Goal: Book appointment/travel/reservation

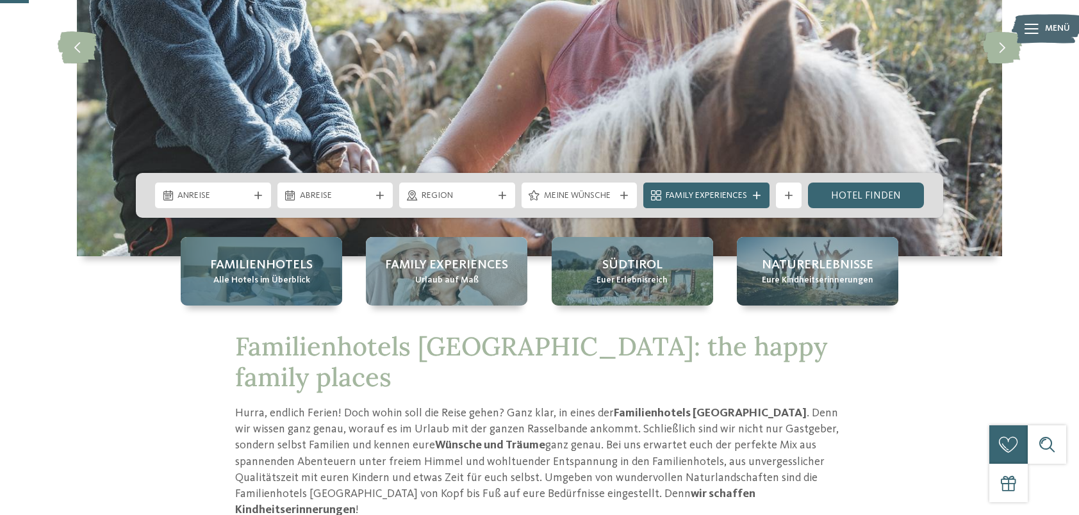
scroll to position [256, 0]
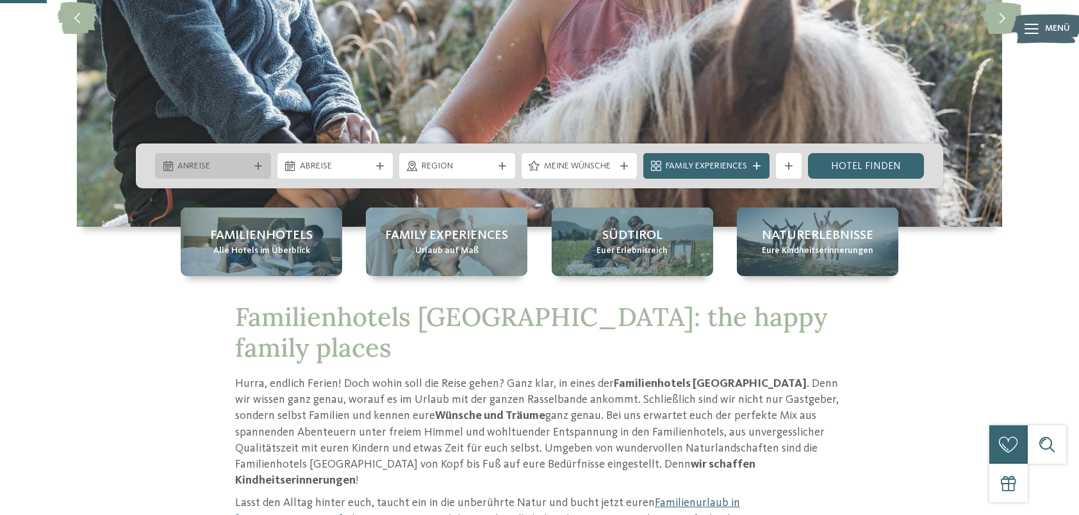
click at [246, 164] on span "Anreise" at bounding box center [212, 166] width 71 height 13
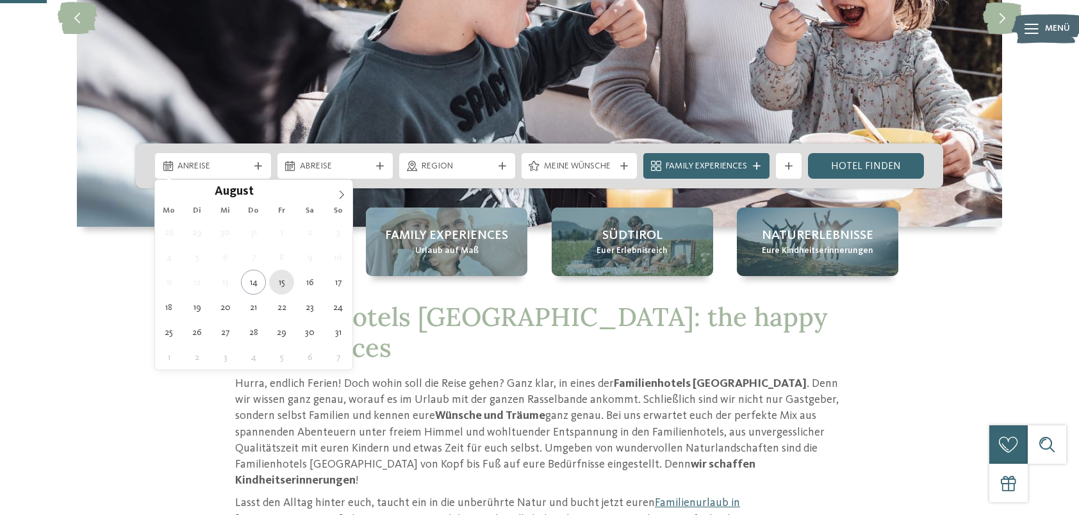
type div "15.08.2025"
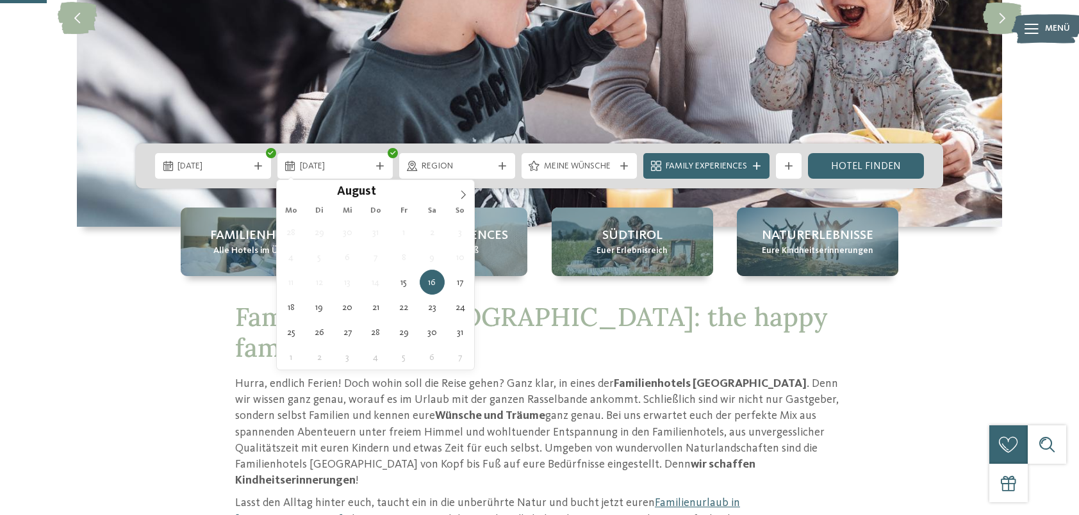
type div "17.08.2025"
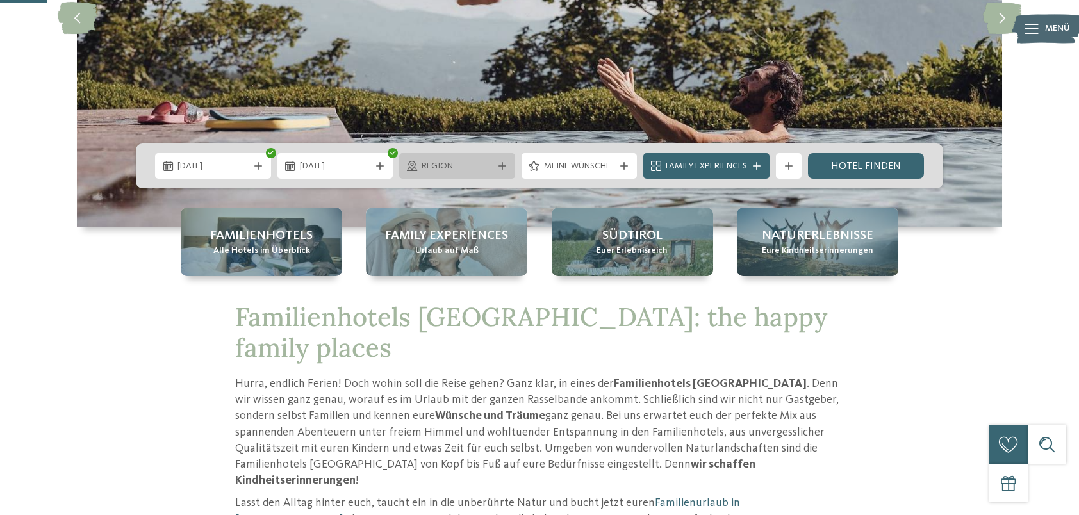
click at [494, 161] on div "Region" at bounding box center [457, 166] width 78 height 14
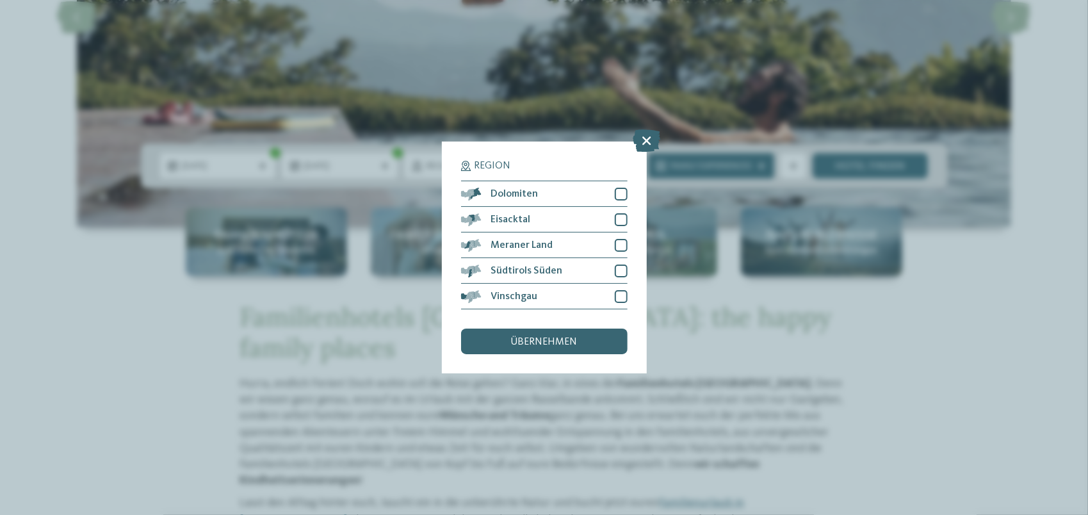
click at [533, 102] on div "Region Dolomiten" at bounding box center [544, 257] width 1088 height 515
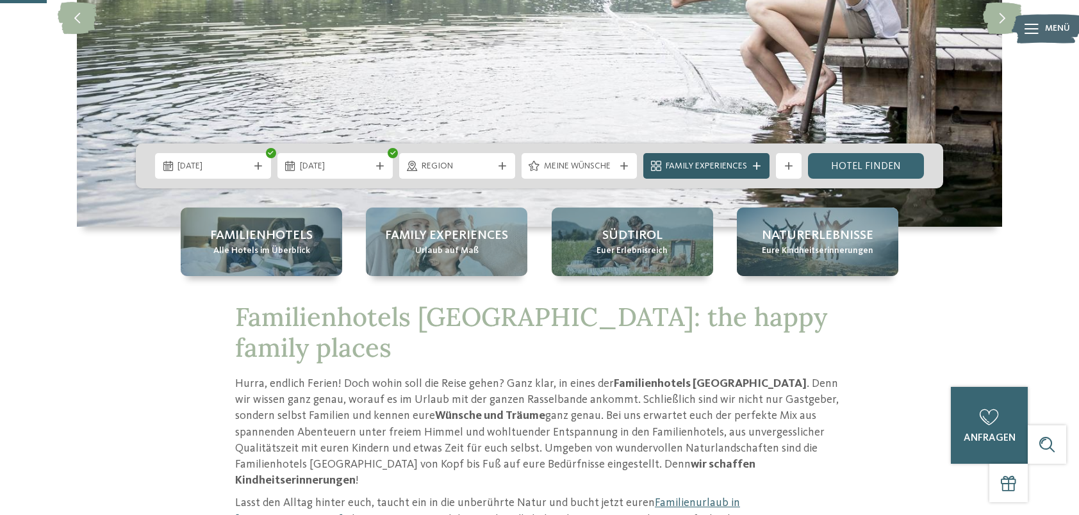
click at [756, 165] on icon at bounding box center [757, 166] width 8 height 8
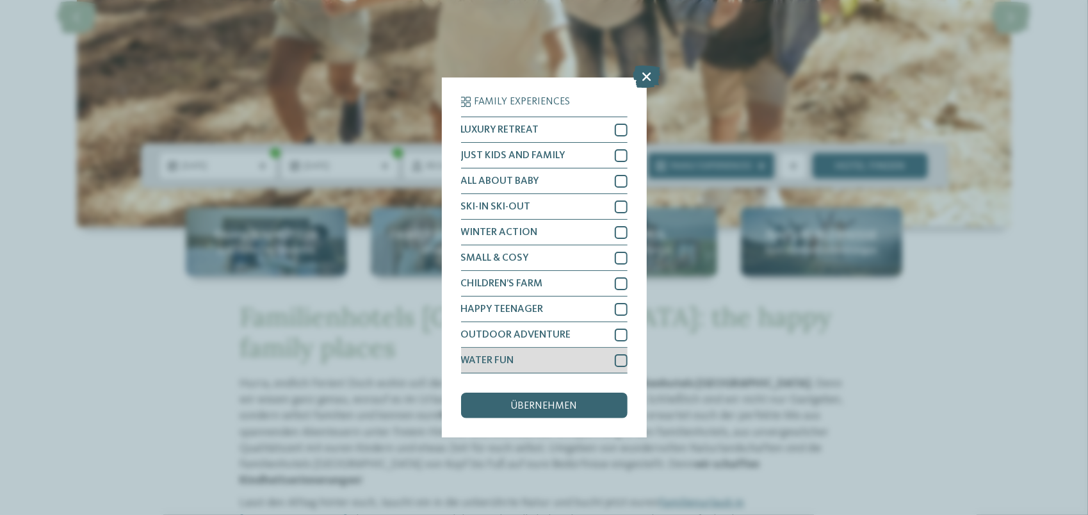
click at [624, 361] on div at bounding box center [621, 360] width 13 height 13
click at [600, 408] on div "übernehmen" at bounding box center [544, 406] width 167 height 26
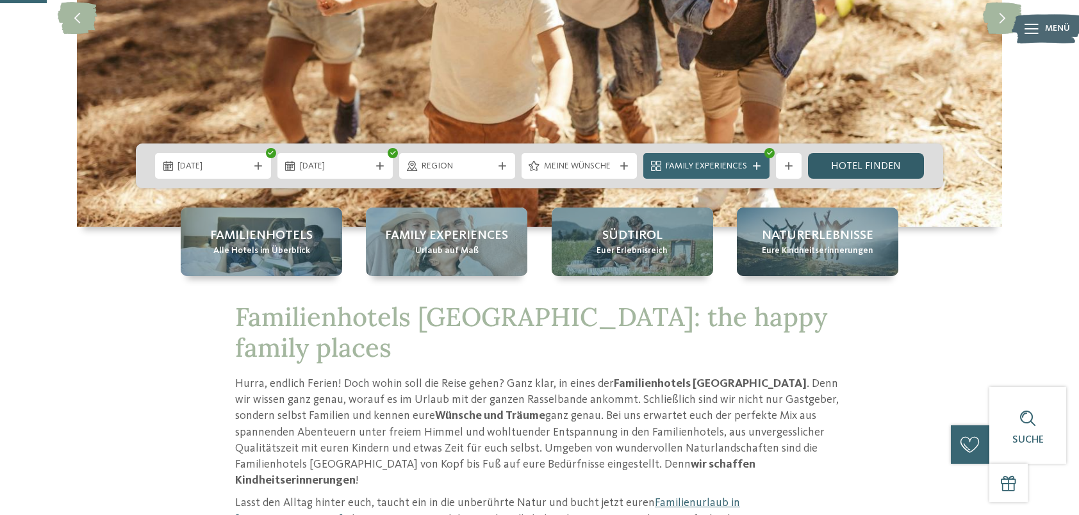
click at [869, 167] on link "Hotel finden" at bounding box center [866, 166] width 116 height 26
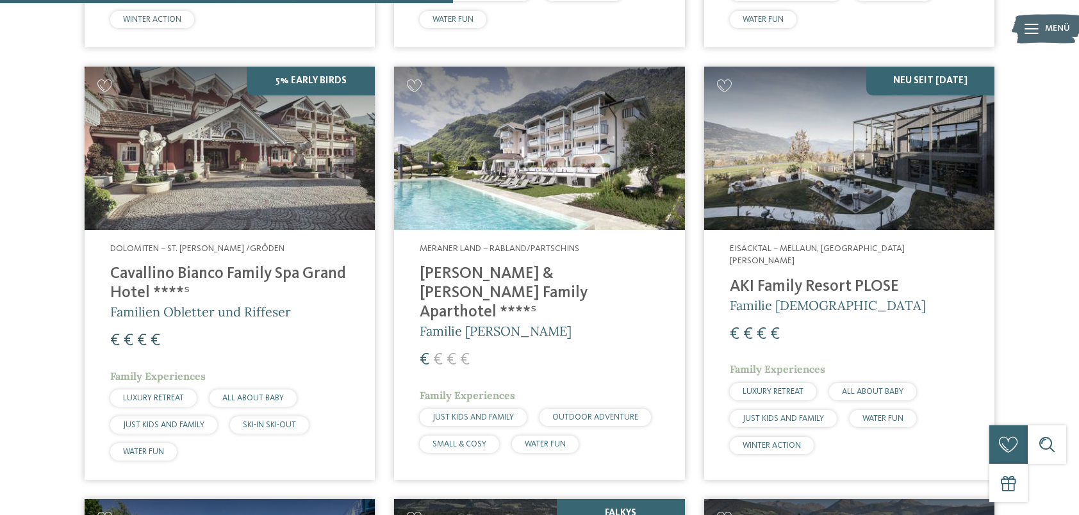
scroll to position [841, 0]
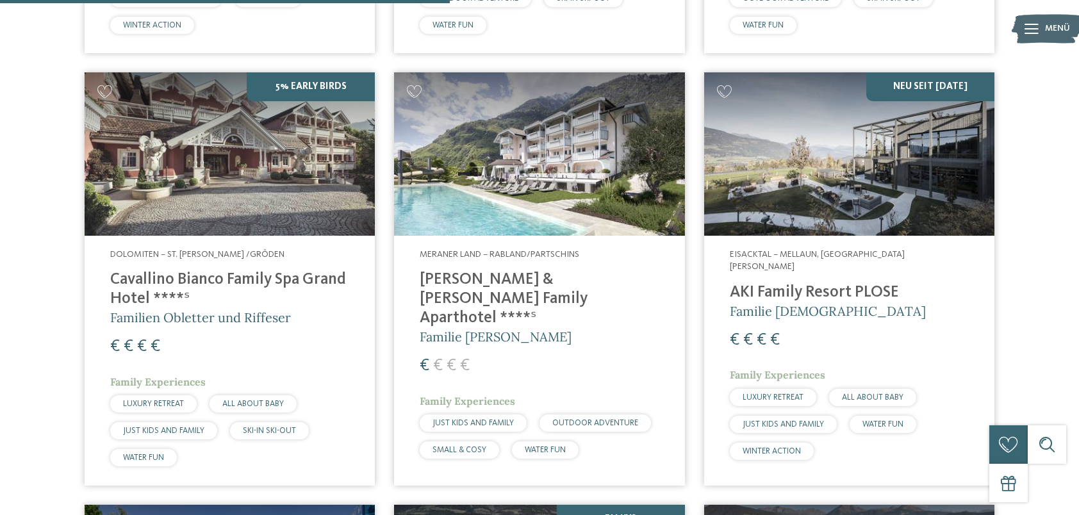
click at [871, 165] on img at bounding box center [849, 153] width 290 height 163
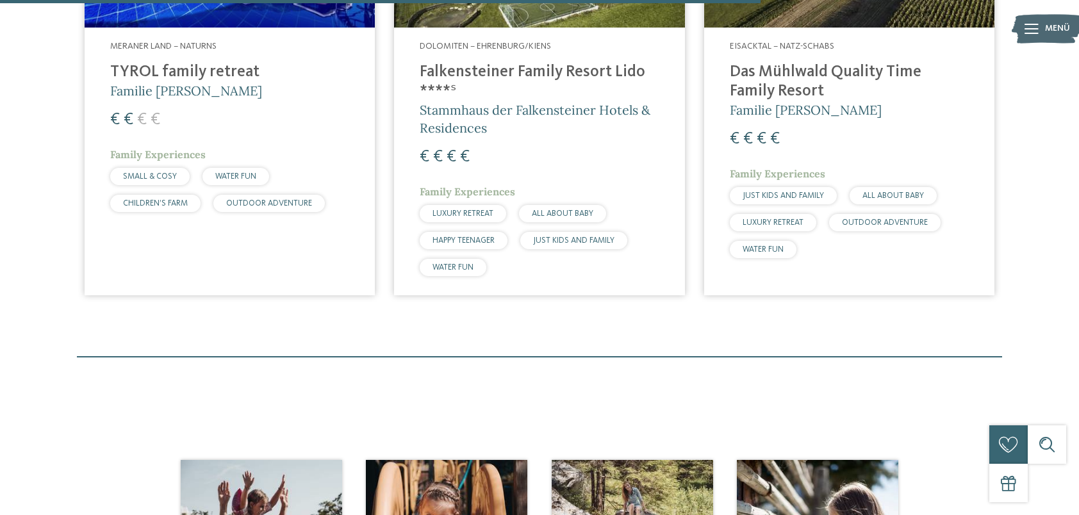
scroll to position [1225, 0]
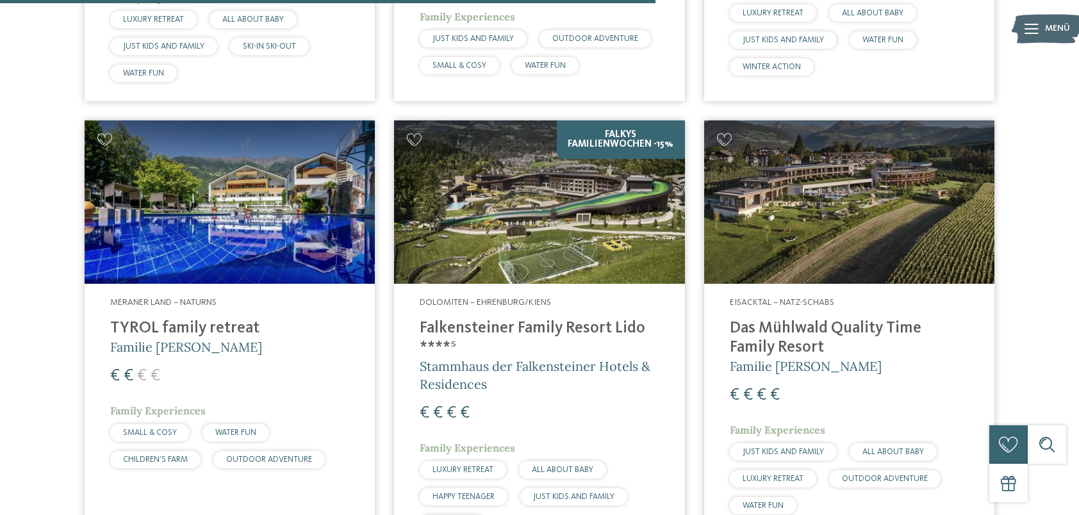
click at [858, 227] on img at bounding box center [849, 201] width 290 height 163
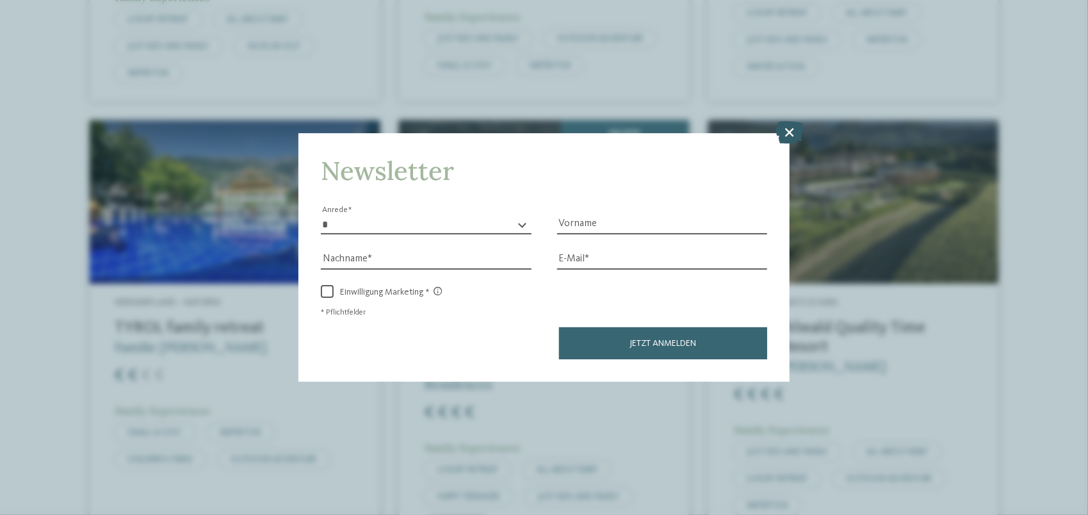
click at [787, 129] on icon at bounding box center [790, 132] width 28 height 22
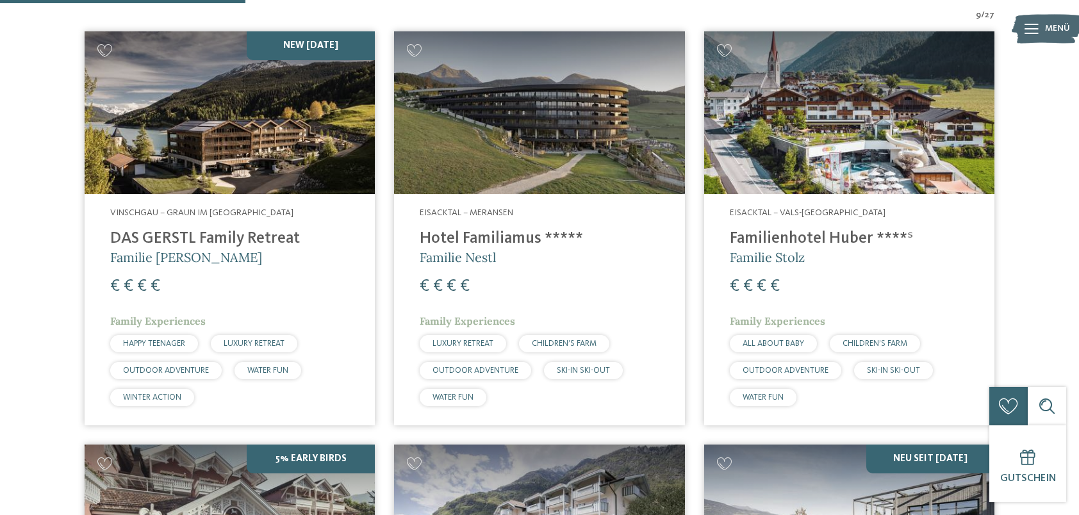
scroll to position [457, 0]
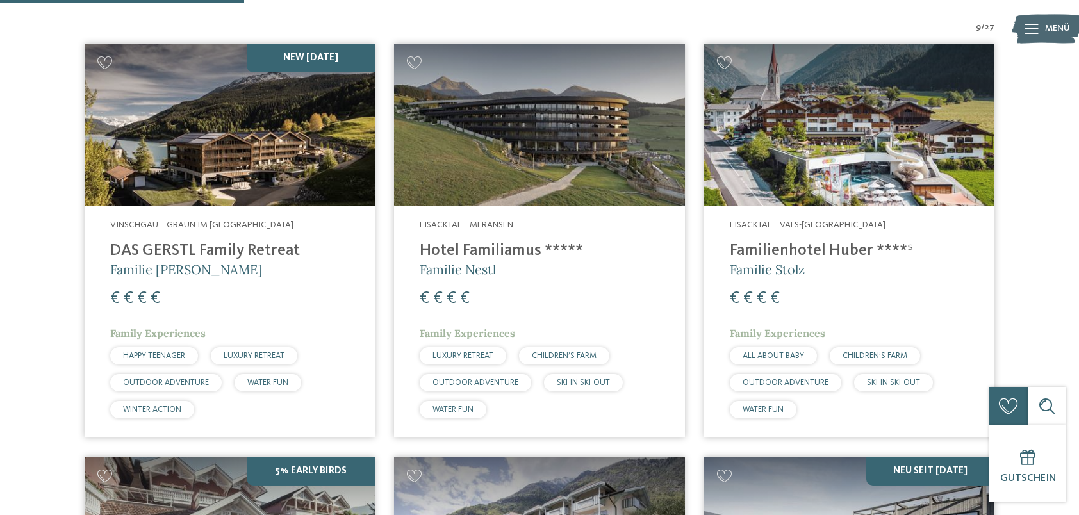
click at [826, 140] on img at bounding box center [849, 125] width 290 height 163
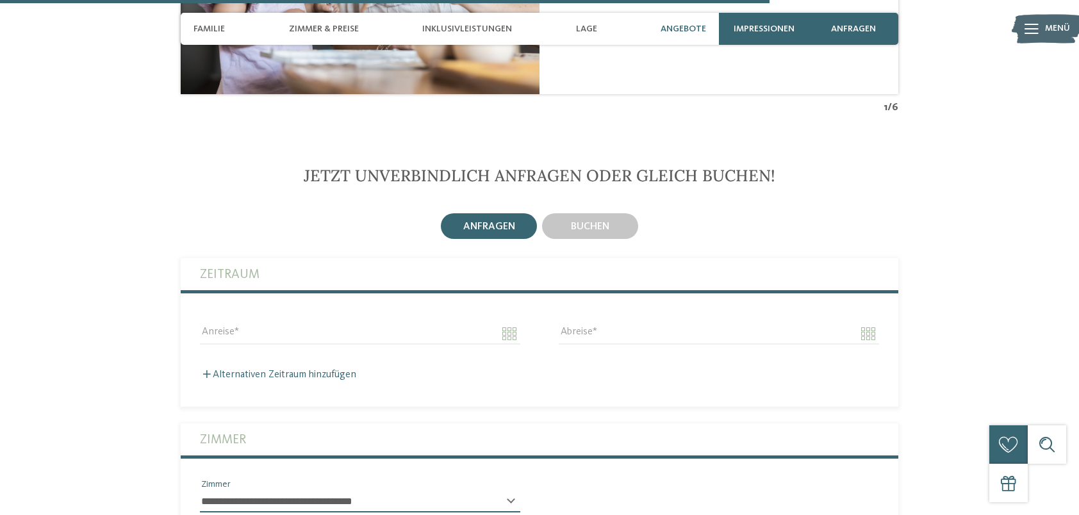
scroll to position [3203, 0]
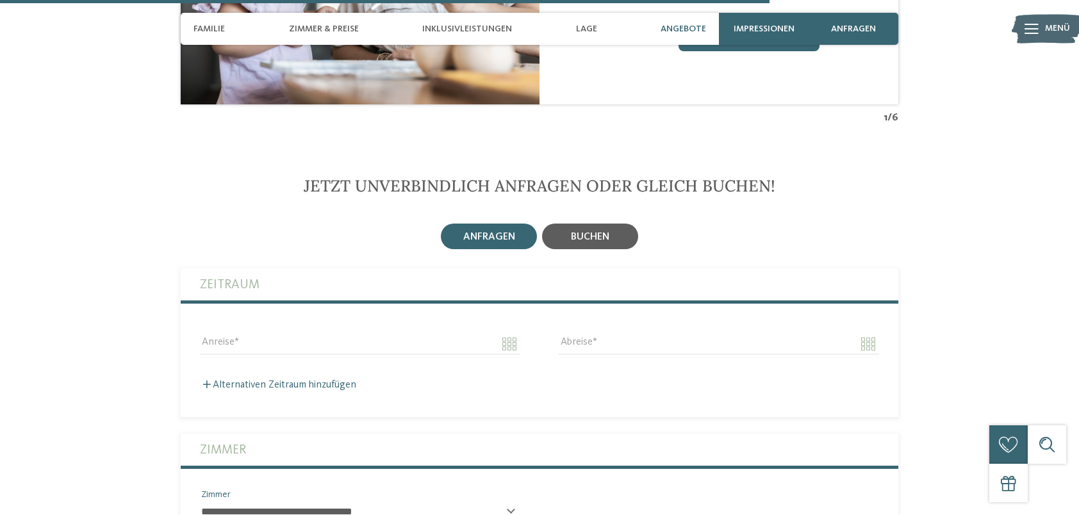
click at [577, 232] on span "buchen" at bounding box center [590, 237] width 38 height 10
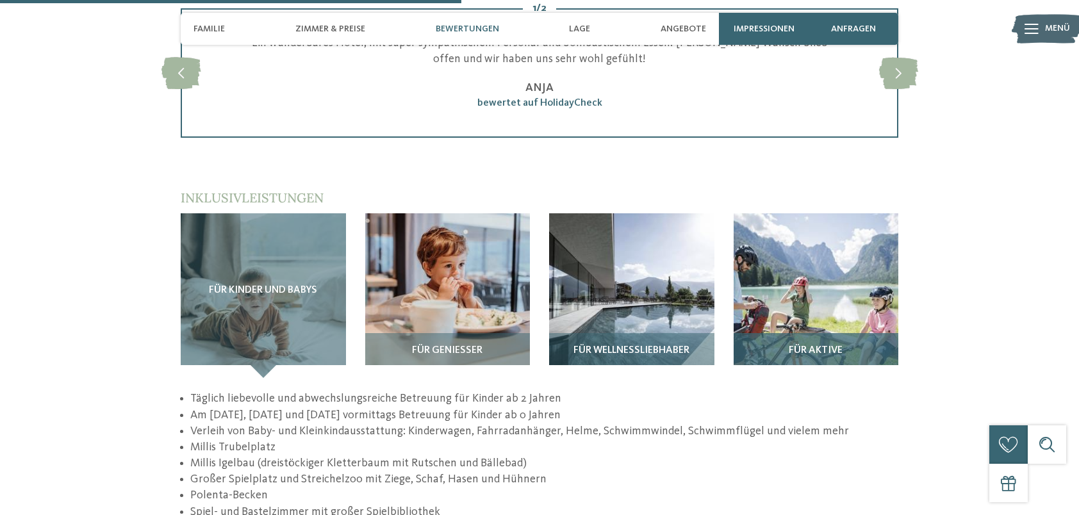
scroll to position [1922, 0]
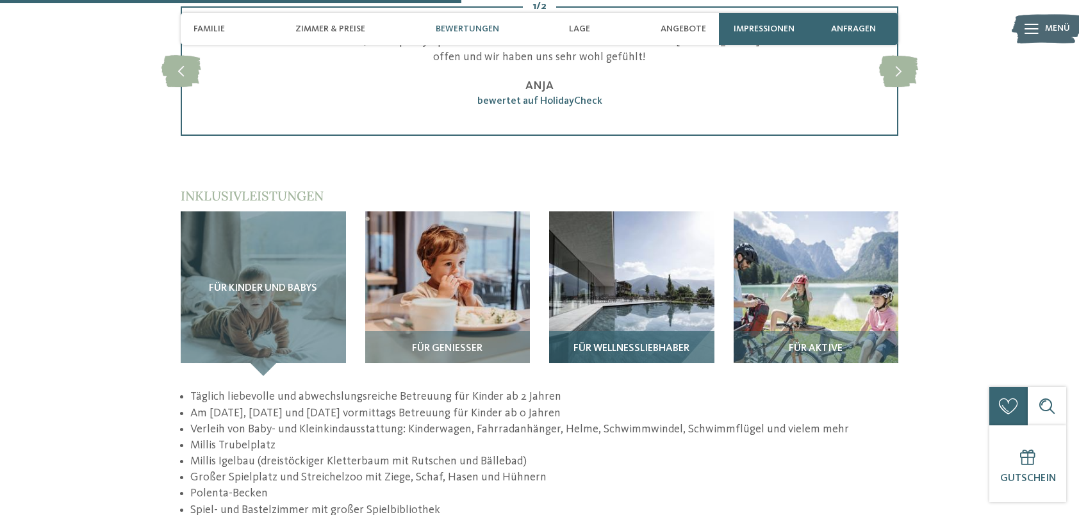
click at [649, 260] on img at bounding box center [631, 293] width 165 height 165
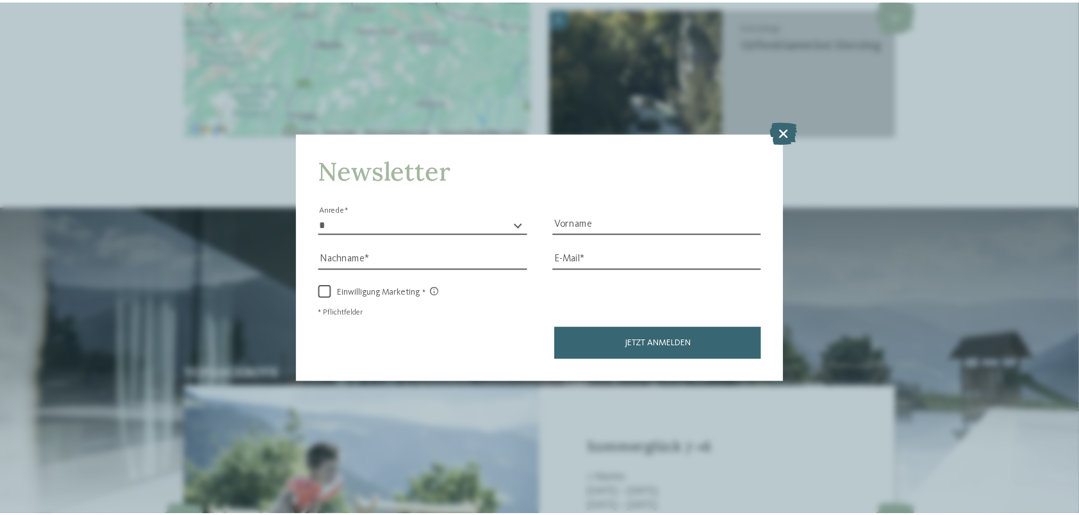
scroll to position [2690, 0]
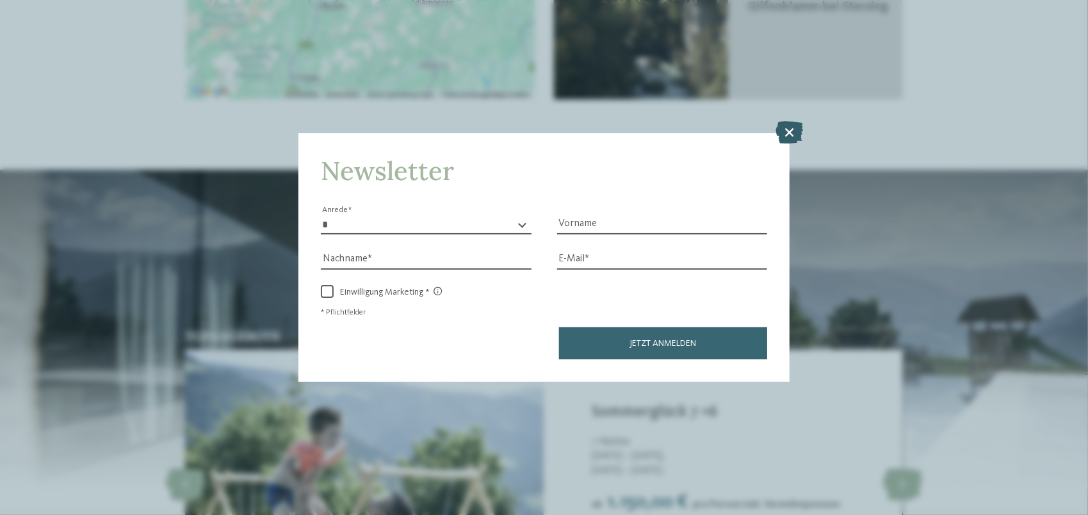
click at [794, 126] on icon at bounding box center [790, 132] width 28 height 22
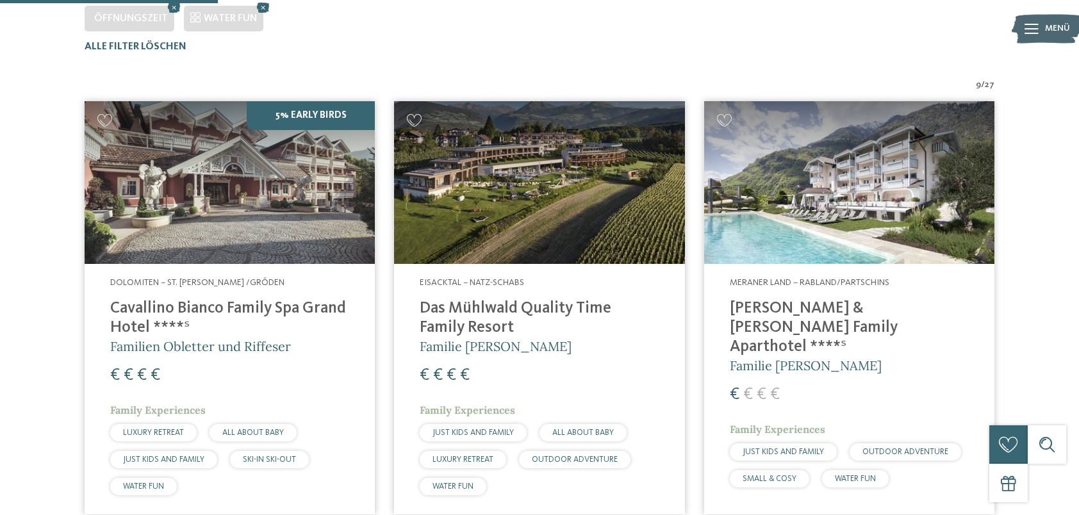
scroll to position [407, 0]
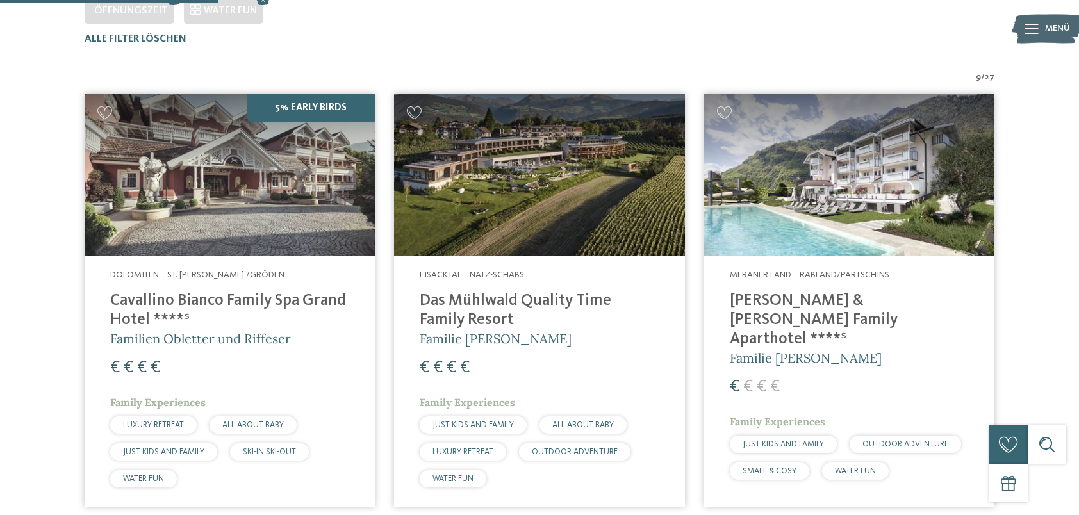
click at [530, 180] on img at bounding box center [539, 175] width 290 height 163
click at [173, 155] on img at bounding box center [230, 175] width 290 height 163
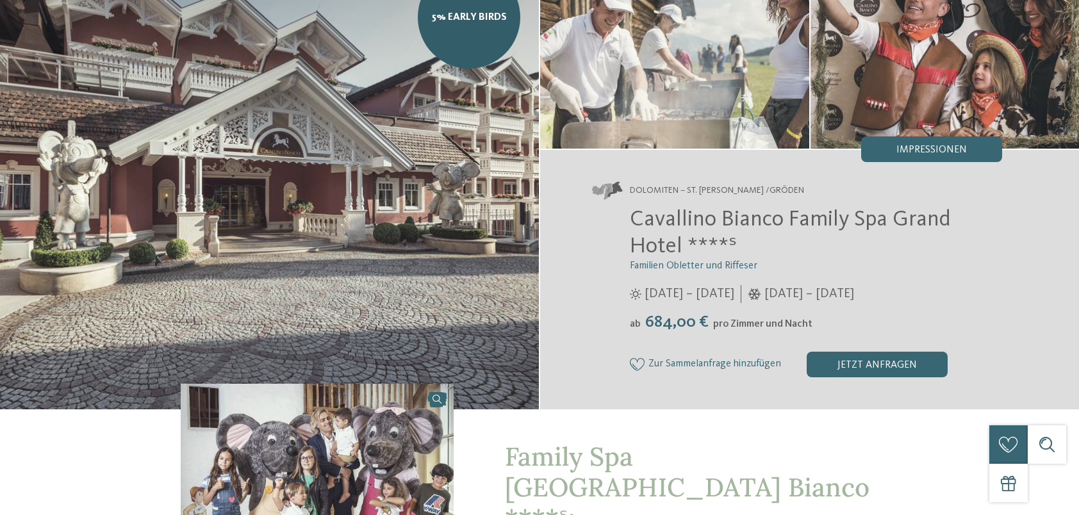
scroll to position [128, 0]
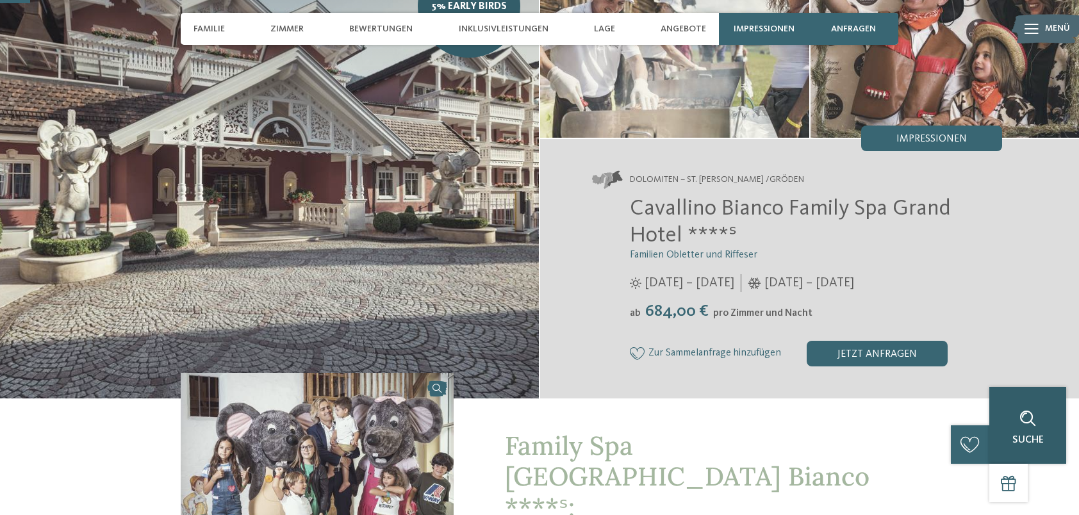
click at [1039, 429] on div at bounding box center [1028, 419] width 26 height 26
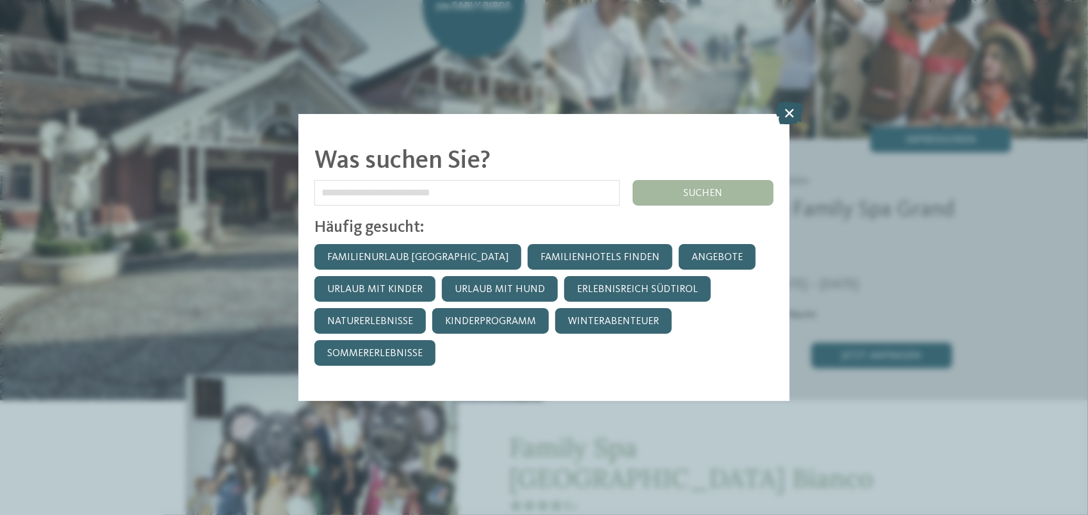
click at [787, 113] on icon at bounding box center [790, 113] width 28 height 22
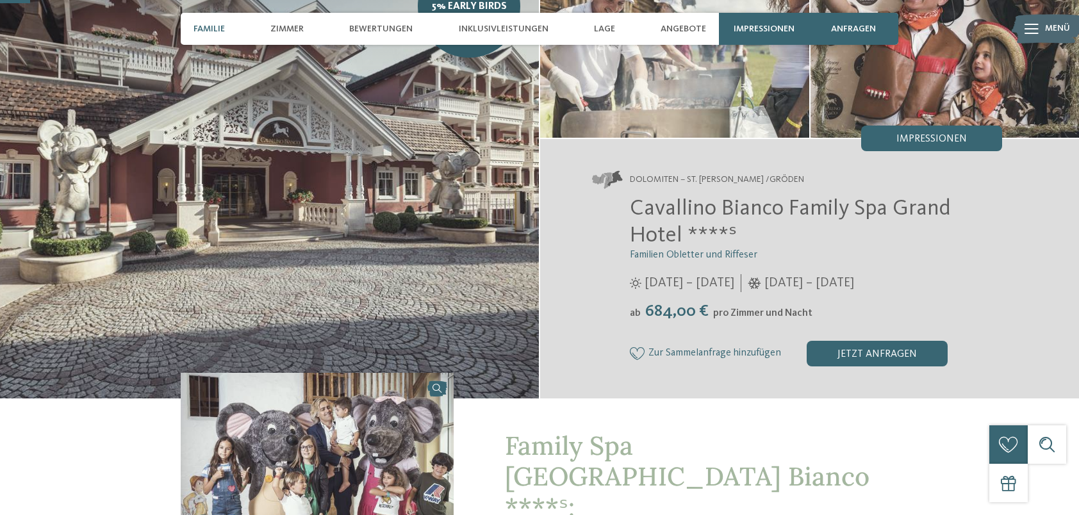
click at [211, 20] on div "Familie" at bounding box center [209, 29] width 44 height 32
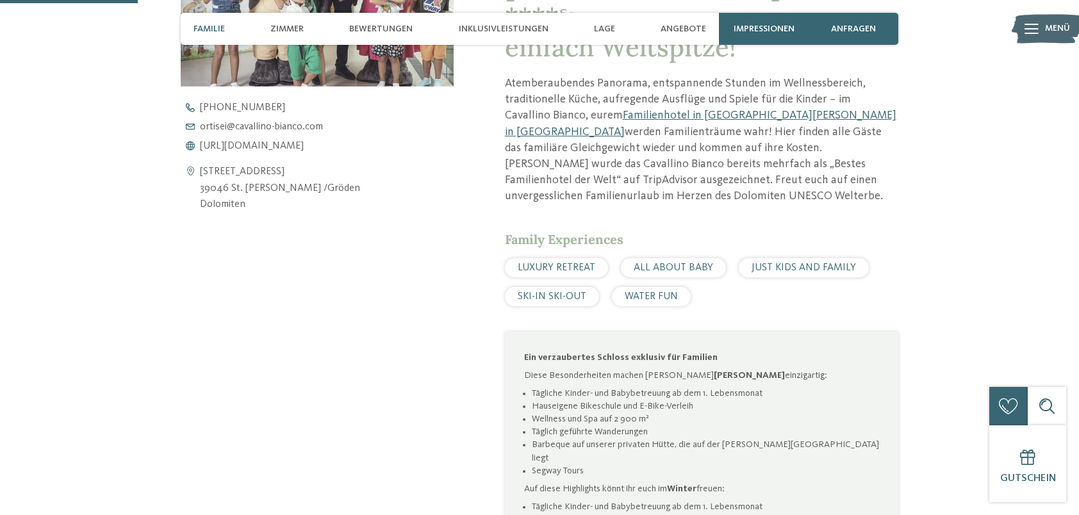
scroll to position [712, 0]
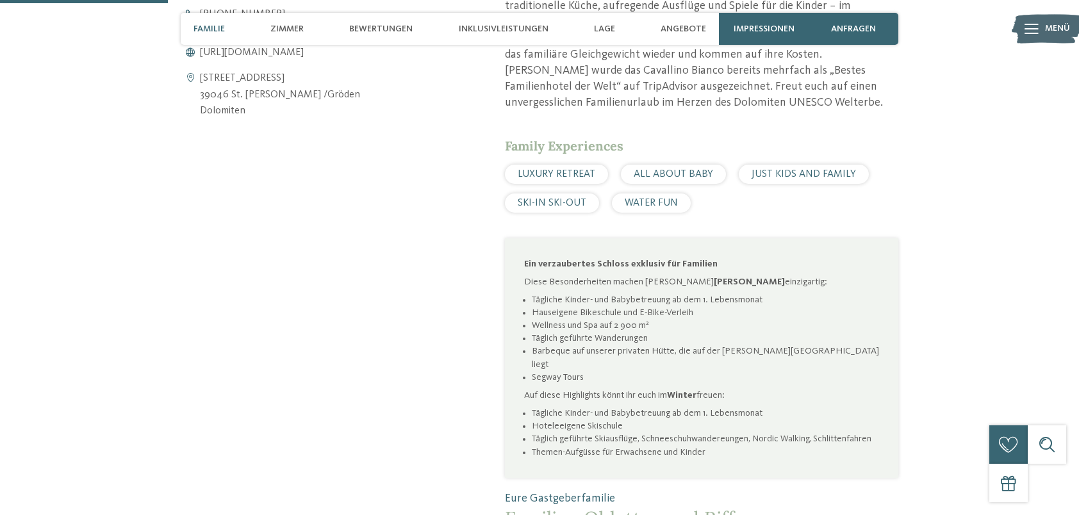
click at [657, 198] on span "WATER FUN" at bounding box center [651, 203] width 53 height 10
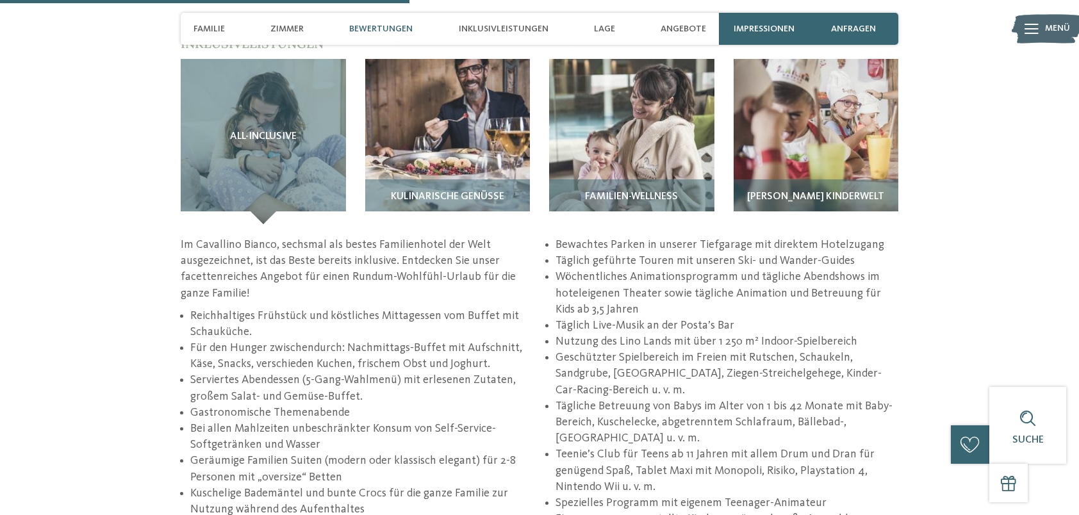
scroll to position [1994, 0]
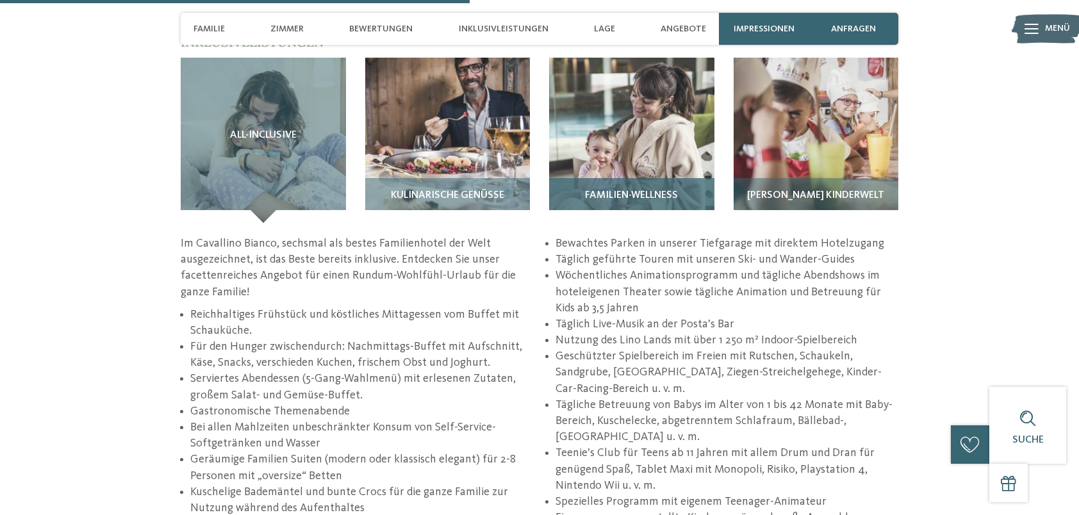
click at [603, 113] on img at bounding box center [631, 140] width 165 height 165
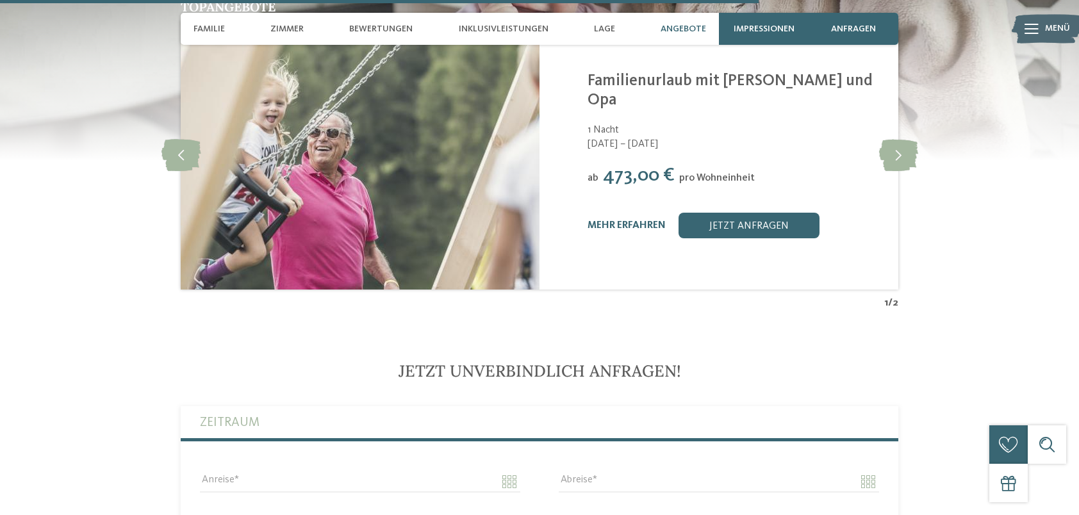
scroll to position [3147, 0]
